Goal: Information Seeking & Learning: Check status

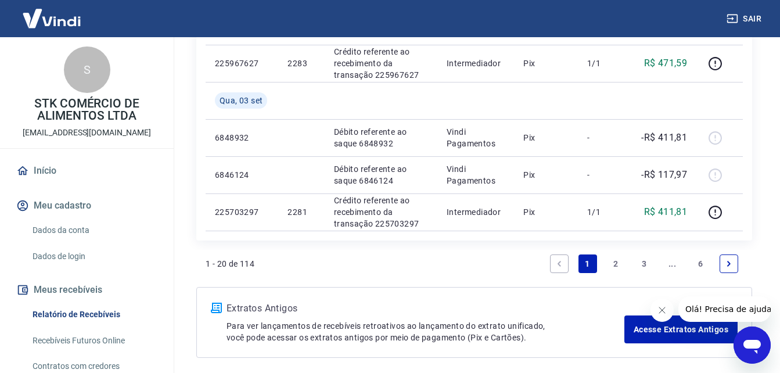
scroll to position [1245, 0]
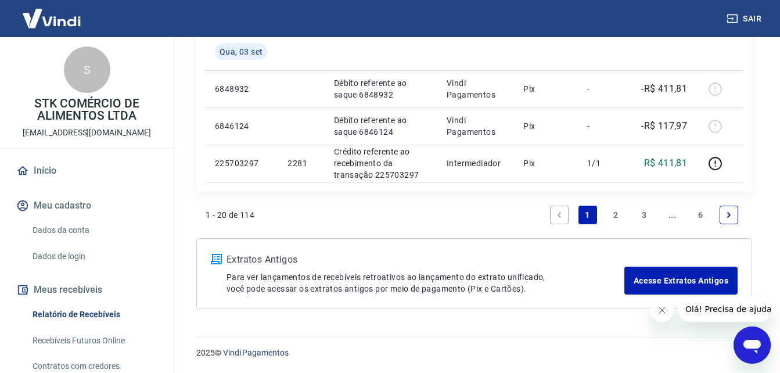
click at [642, 215] on link "3" at bounding box center [644, 215] width 19 height 19
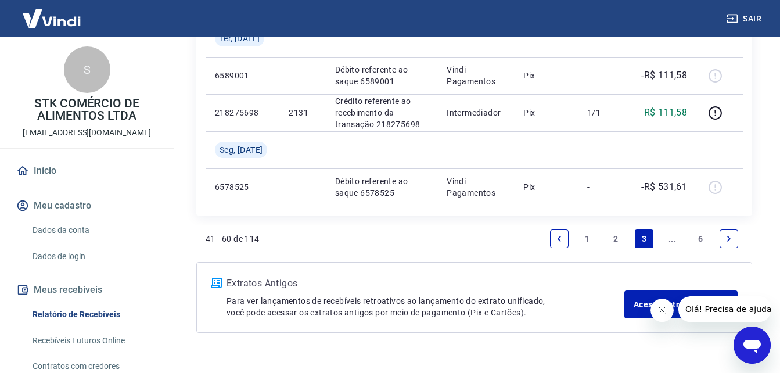
scroll to position [1208, 0]
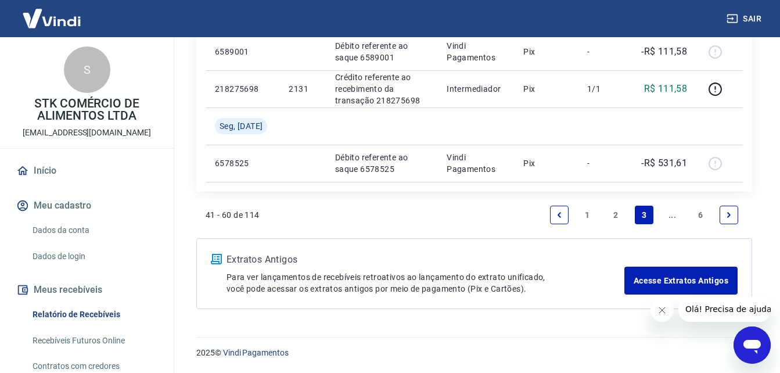
click at [672, 215] on link "..." at bounding box center [672, 215] width 19 height 19
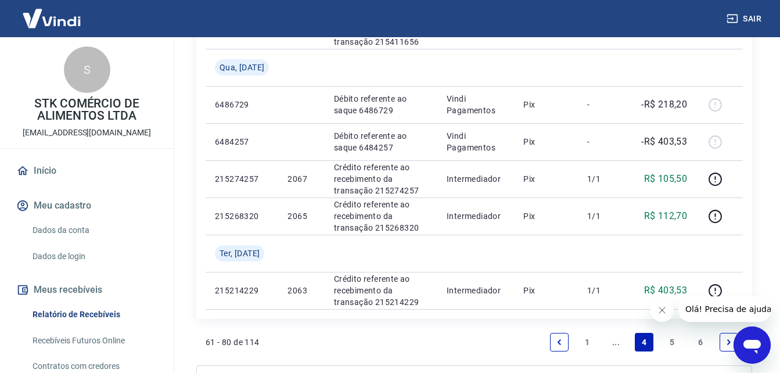
scroll to position [1171, 0]
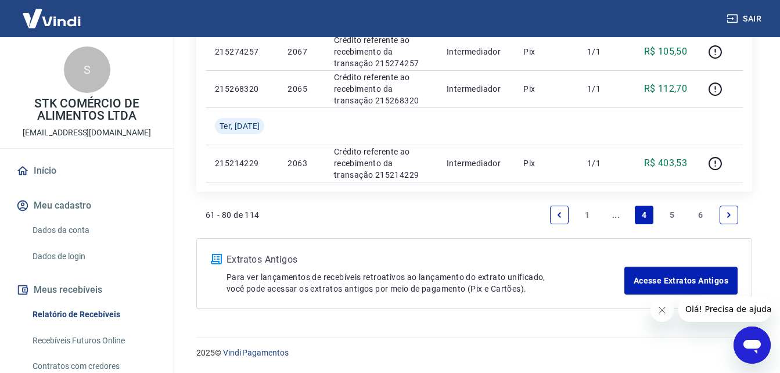
drag, startPoint x: 784, startPoint y: 39, endPoint x: 68, endPoint y: 9, distance: 716.8
click at [615, 219] on link "..." at bounding box center [615, 215] width 19 height 19
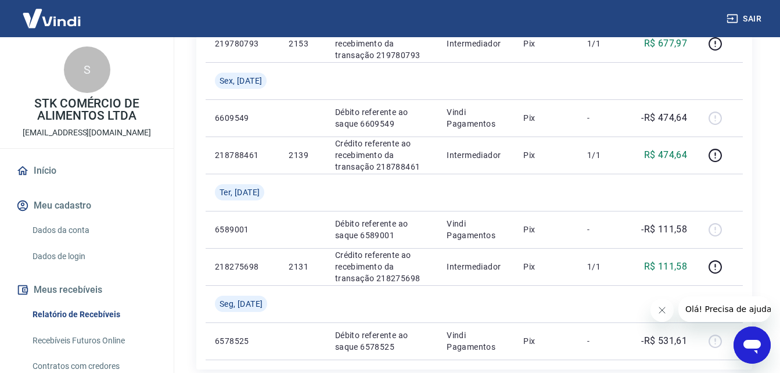
scroll to position [1019, 0]
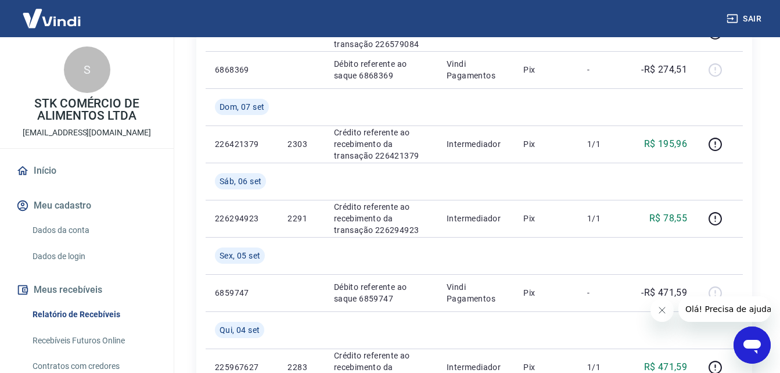
scroll to position [1245, 0]
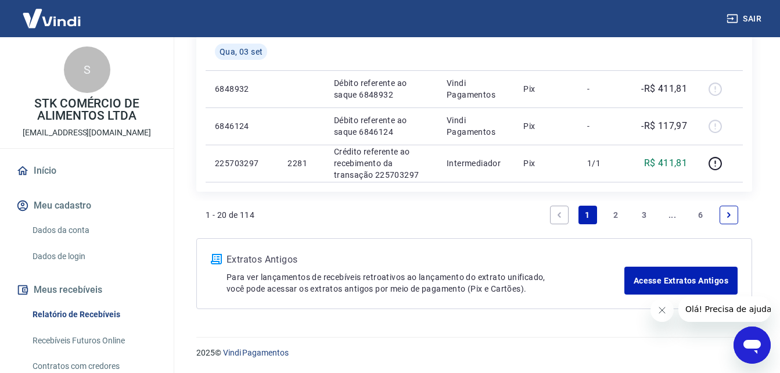
click at [615, 211] on link "2" at bounding box center [615, 215] width 19 height 19
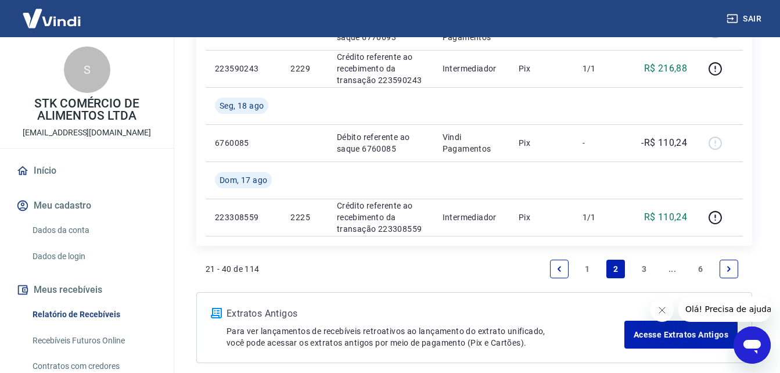
scroll to position [1271, 0]
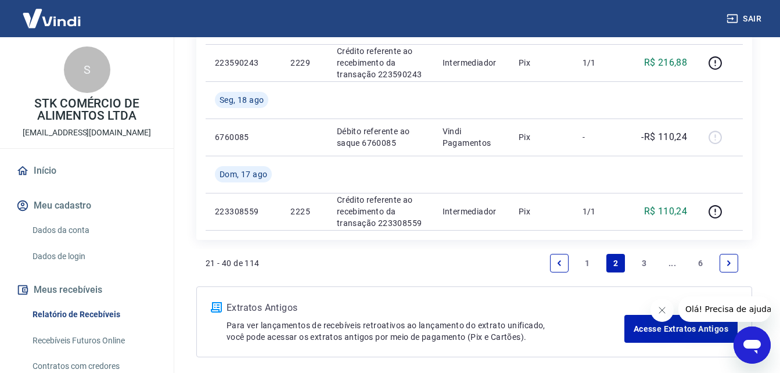
click at [645, 265] on link "3" at bounding box center [644, 263] width 19 height 19
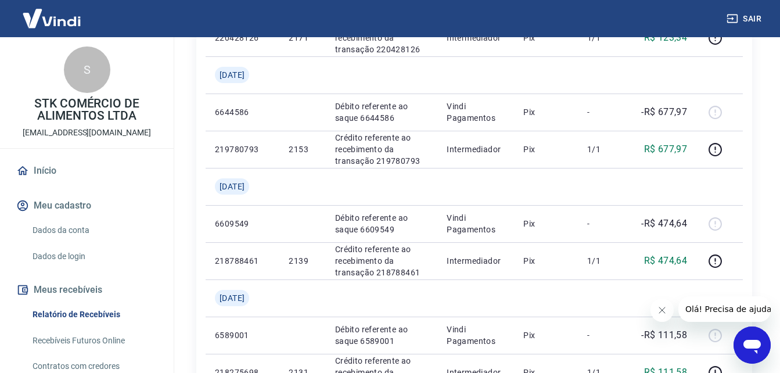
scroll to position [946, 0]
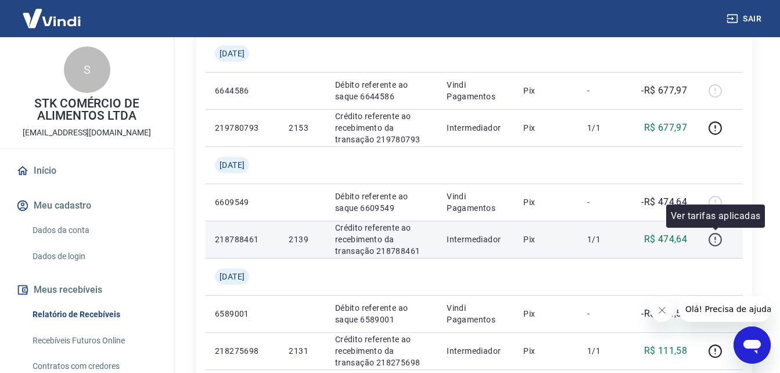
click at [717, 240] on icon "button" at bounding box center [715, 239] width 15 height 15
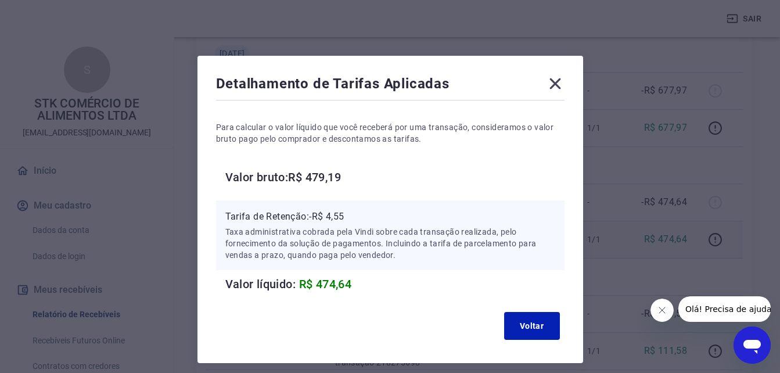
click at [552, 88] on icon at bounding box center [555, 83] width 19 height 19
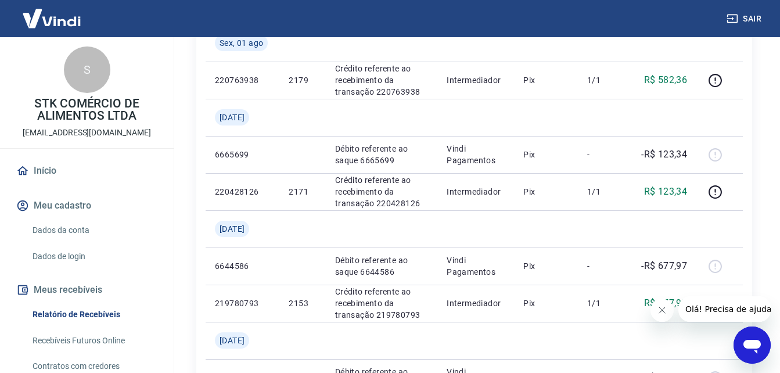
scroll to position [882, 0]
